Goal: Task Accomplishment & Management: Use online tool/utility

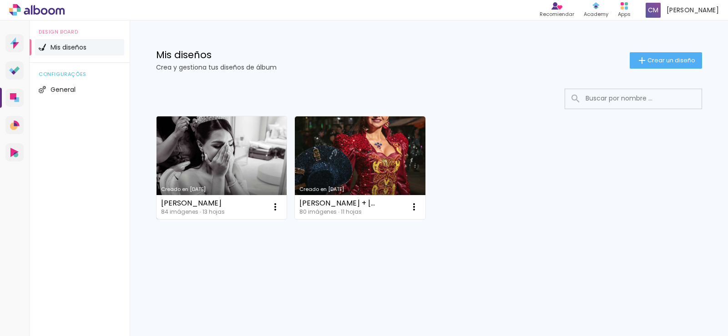
click at [236, 165] on link "Creado en [DATE]" at bounding box center [221, 167] width 131 height 103
